Goal: Information Seeking & Learning: Learn about a topic

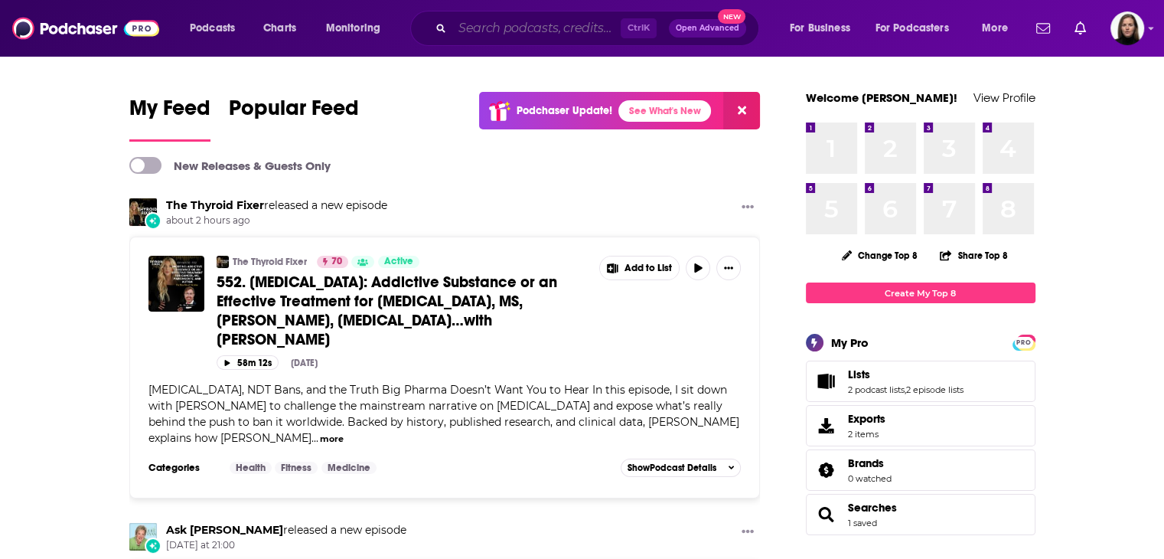
click at [490, 28] on input "Search podcasts, credits, & more..." at bounding box center [536, 28] width 168 height 24
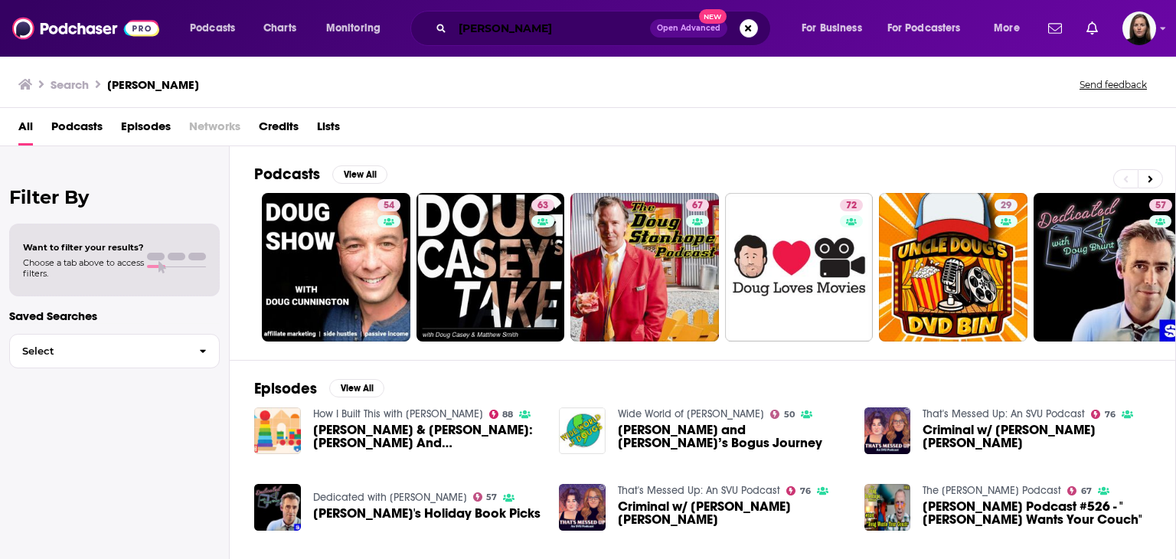
click at [579, 28] on input "[PERSON_NAME]" at bounding box center [550, 28] width 197 height 24
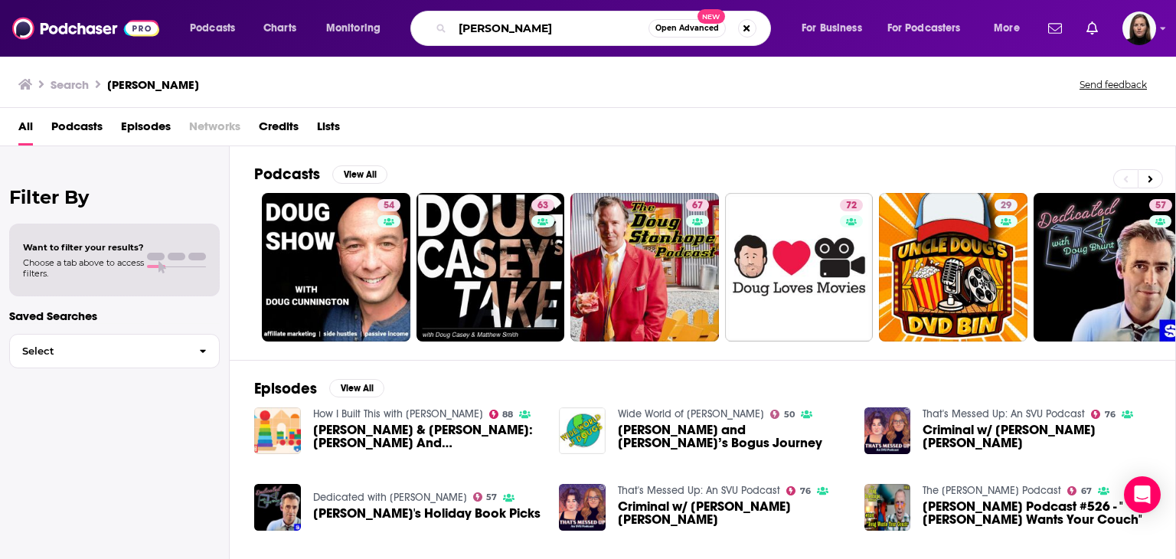
type input "[PERSON_NAME]"
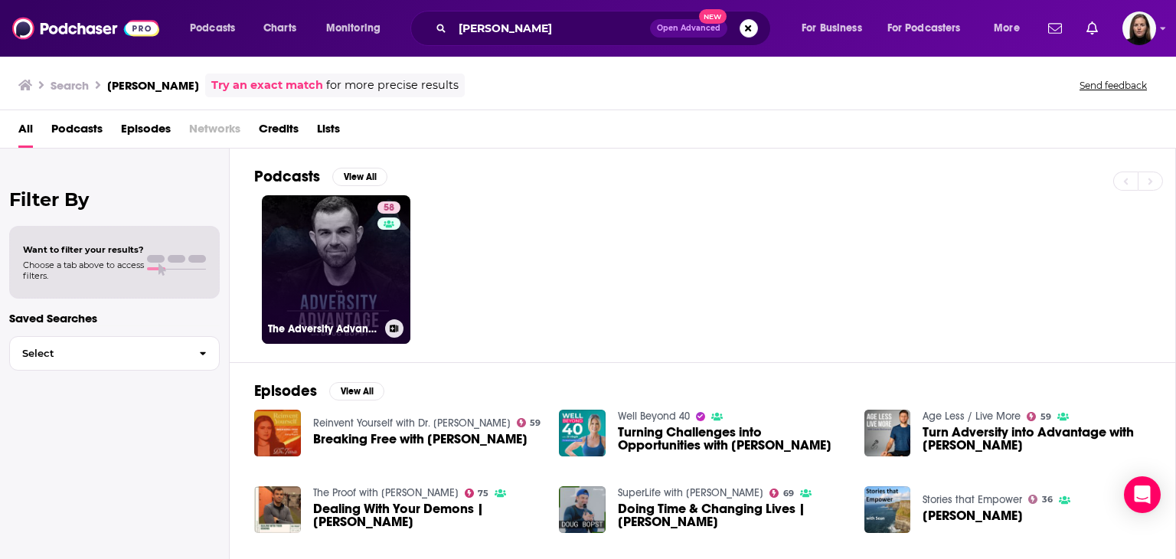
click at [306, 274] on link "58 The Adversity Advantage with [PERSON_NAME]" at bounding box center [336, 269] width 148 height 148
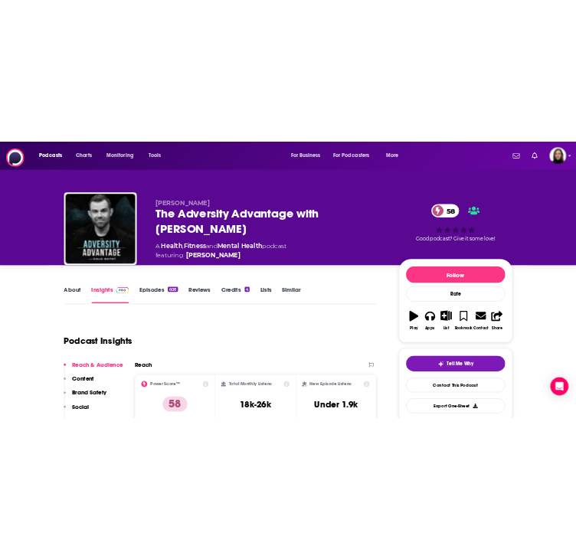
scroll to position [0, 29]
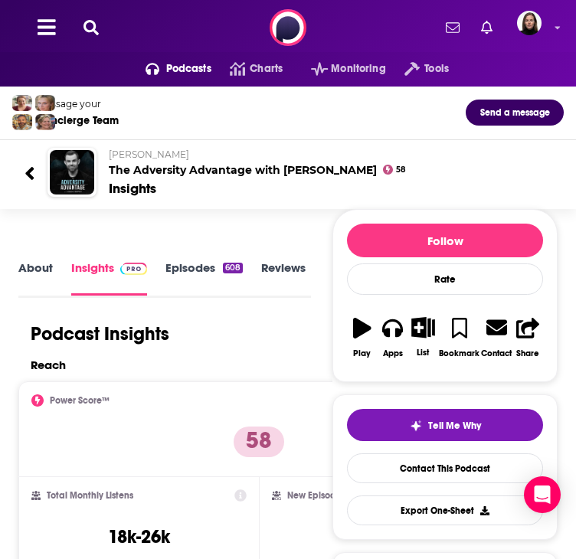
click at [122, 177] on h2 "[PERSON_NAME] The Adversity Advantage with [PERSON_NAME]" at bounding box center [330, 162] width 442 height 28
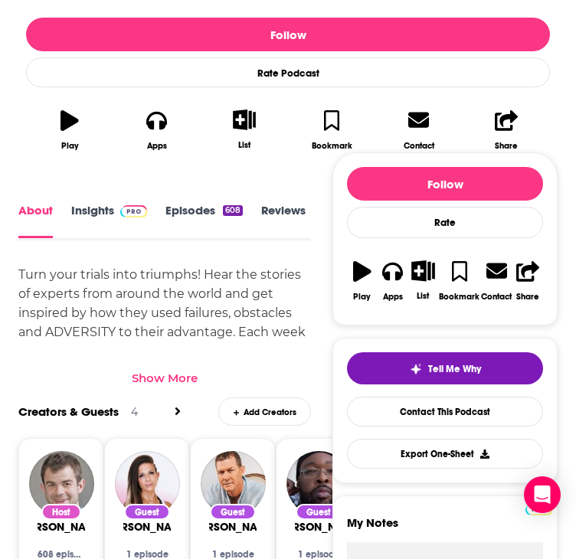
scroll to position [459, 0]
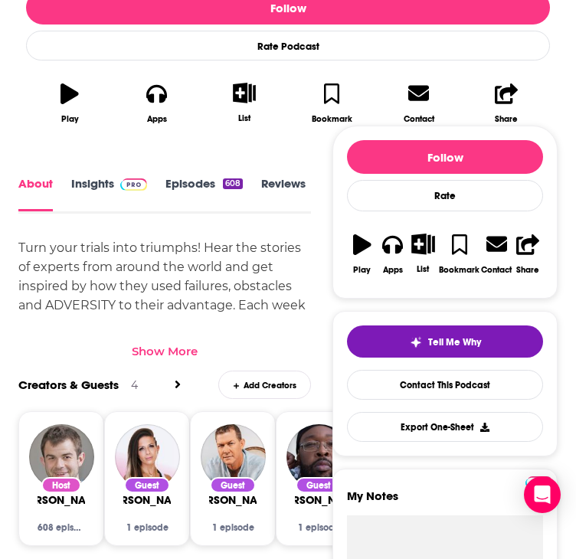
click at [89, 178] on link "Insights" at bounding box center [109, 194] width 76 height 34
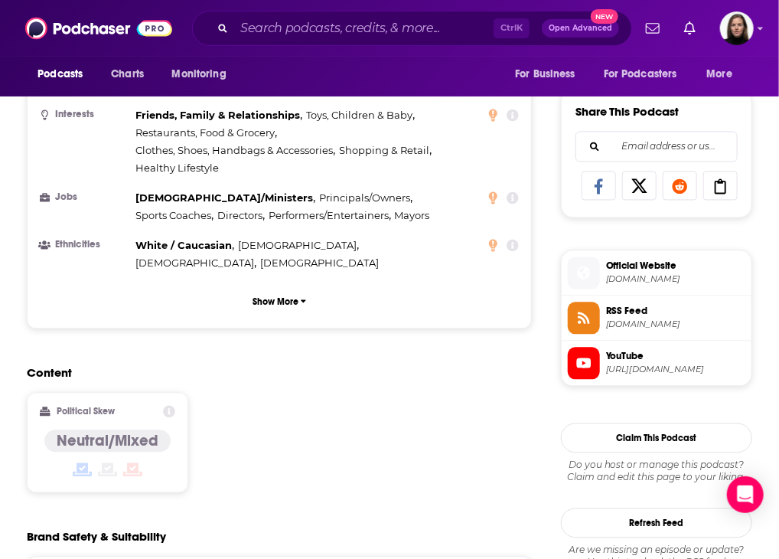
scroll to position [1301, 0]
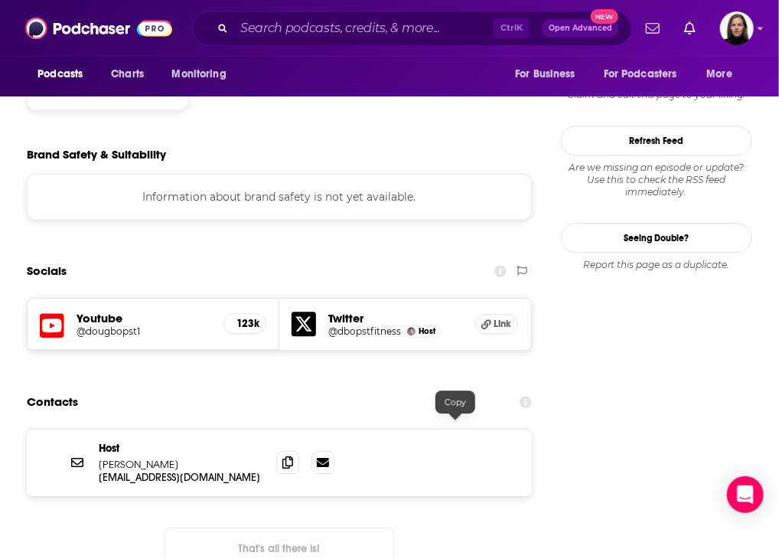
click at [334, 451] on div at bounding box center [305, 462] width 58 height 23
click at [293, 455] on icon at bounding box center [287, 461] width 11 height 12
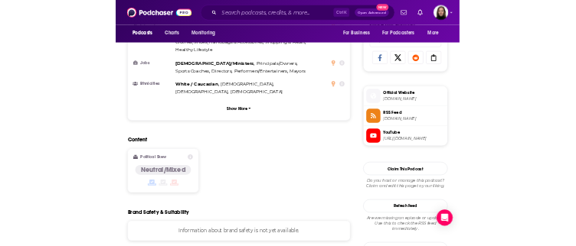
scroll to position [918, 0]
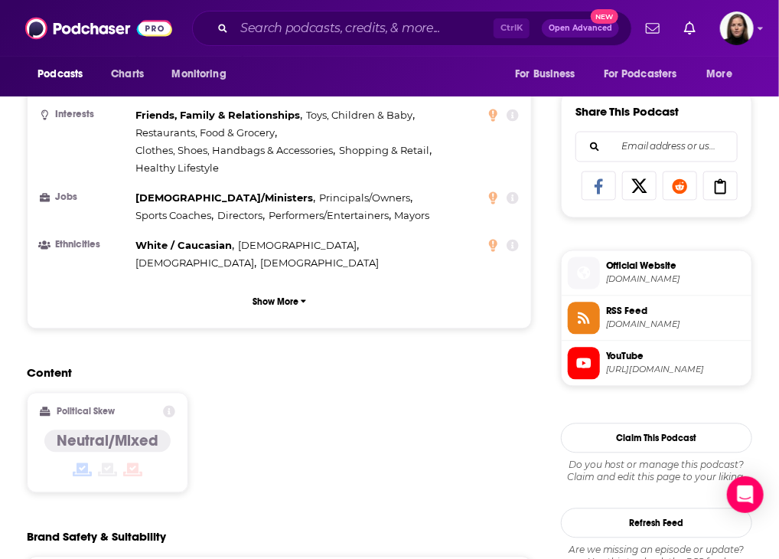
click at [621, 285] on span "[DOMAIN_NAME]" at bounding box center [675, 279] width 139 height 11
click at [634, 376] on span "[URL][DOMAIN_NAME]" at bounding box center [675, 369] width 139 height 11
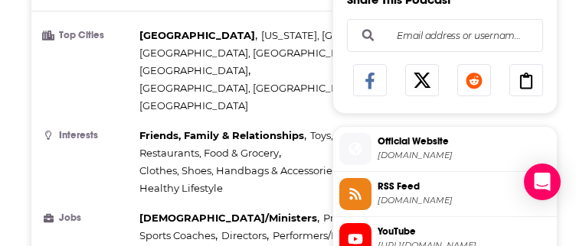
scroll to position [0, 38]
